Goal: Information Seeking & Learning: Check status

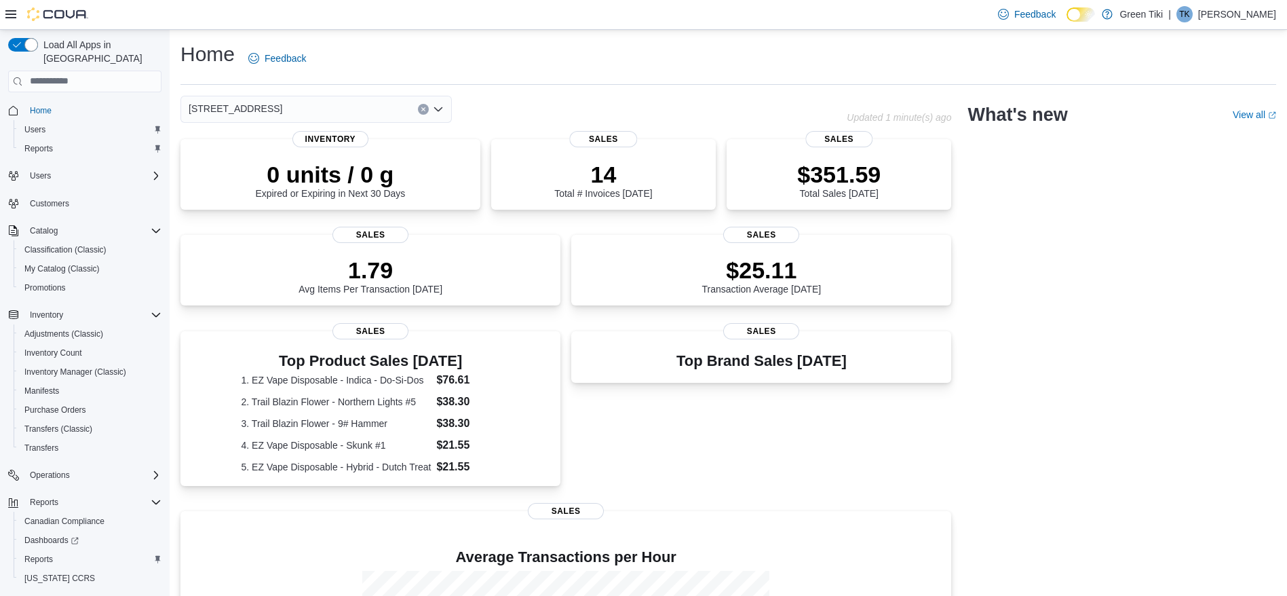
drag, startPoint x: 693, startPoint y: 454, endPoint x: 695, endPoint y: 442, distance: 11.6
click at [693, 454] on div "Top Brand Sales Today Sales" at bounding box center [761, 413] width 380 height 164
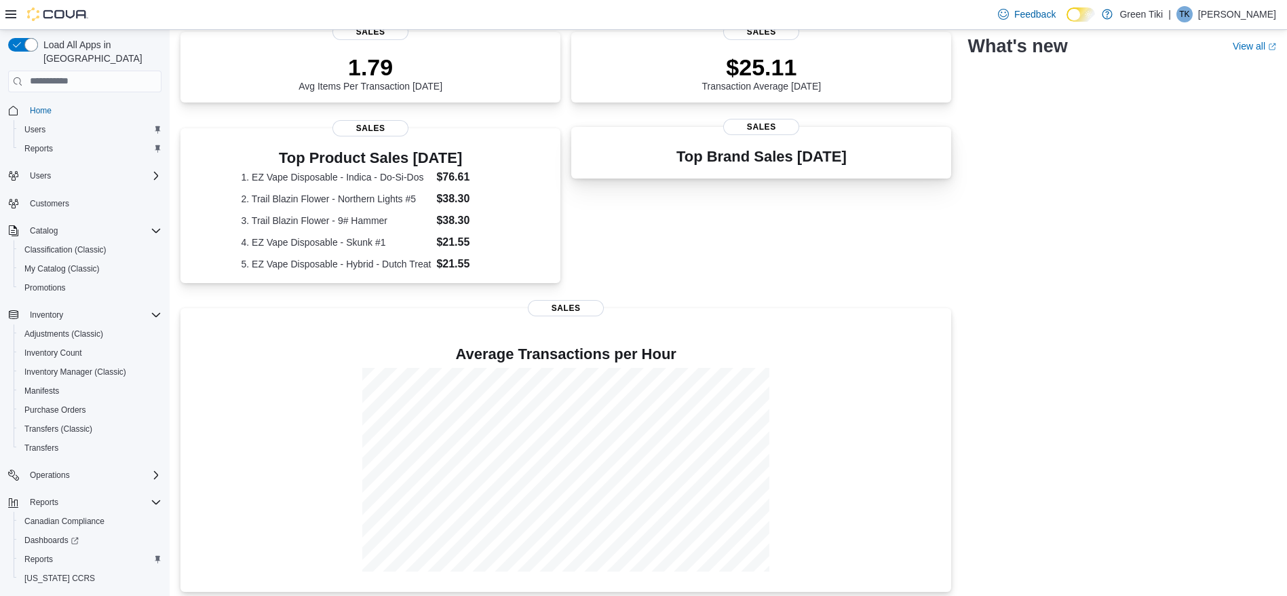
scroll to position [210, 0]
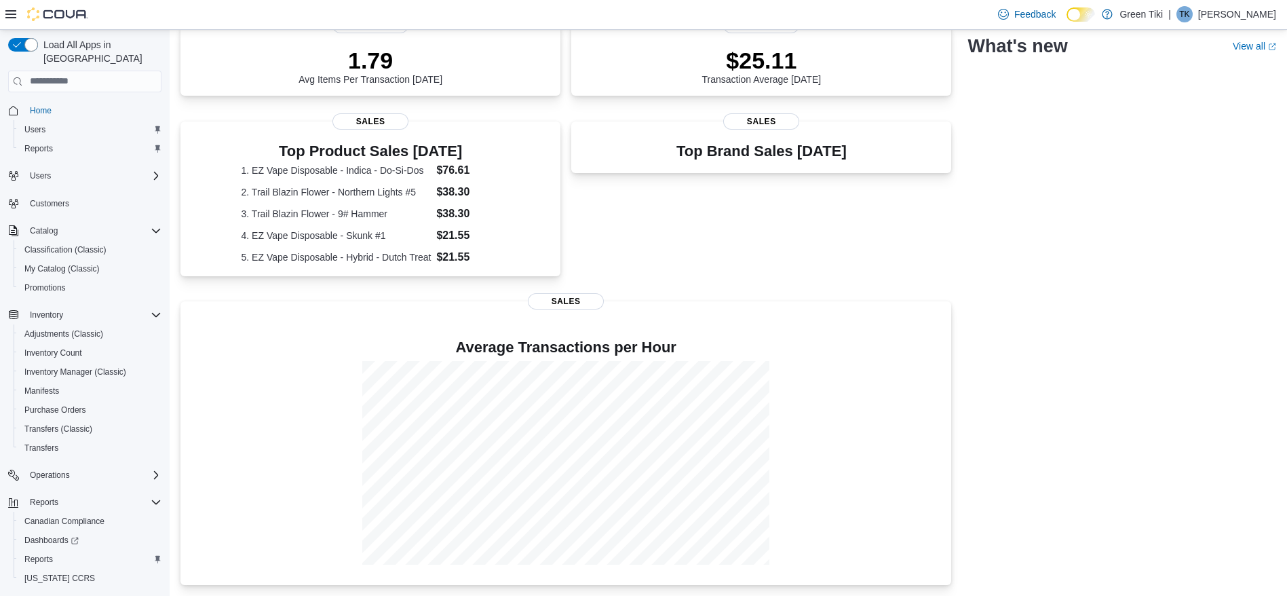
click at [919, 220] on div "Top Brand Sales Today Sales" at bounding box center [761, 203] width 380 height 164
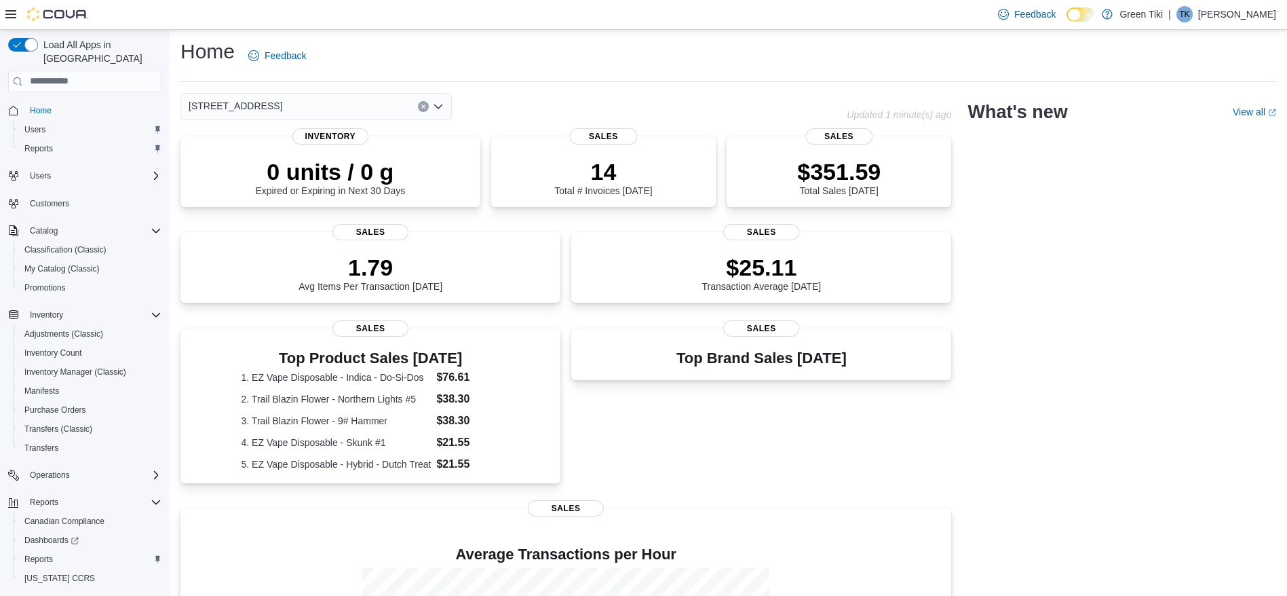
scroll to position [0, 0]
